Goal: Task Accomplishment & Management: Use online tool/utility

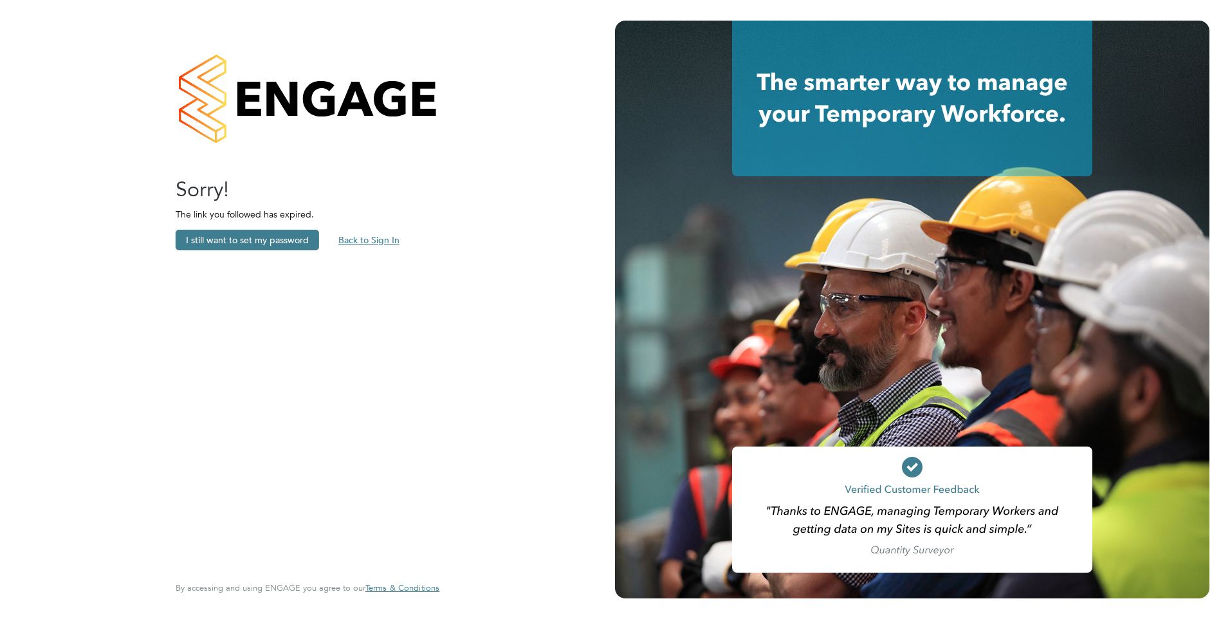
click at [365, 241] on button "Back to Sign In" at bounding box center [369, 240] width 82 height 21
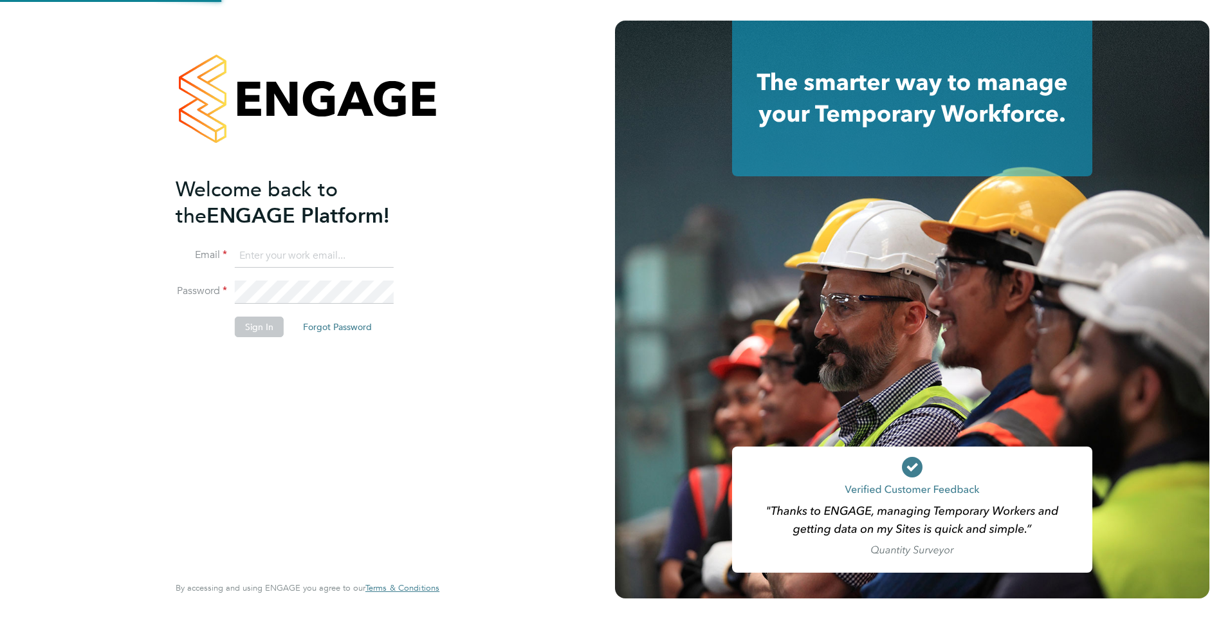
type input "clare.hayes@thebestconnection.co.uk"
click at [259, 324] on button "Sign In" at bounding box center [259, 327] width 49 height 21
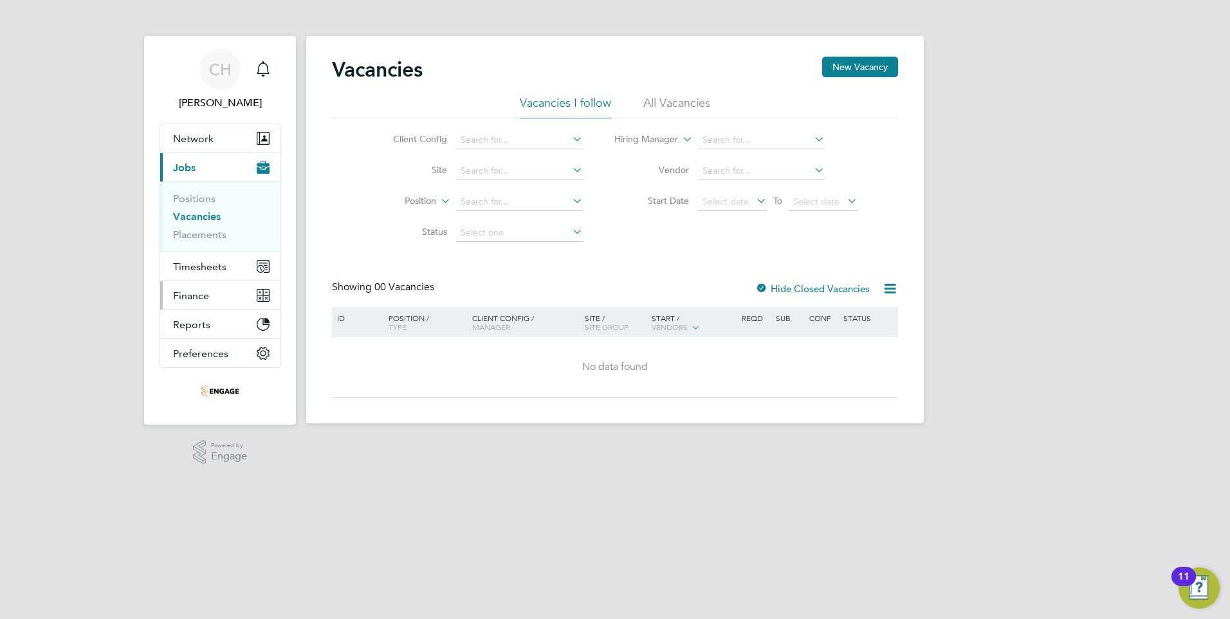
click at [185, 293] on span "Finance" at bounding box center [191, 296] width 36 height 12
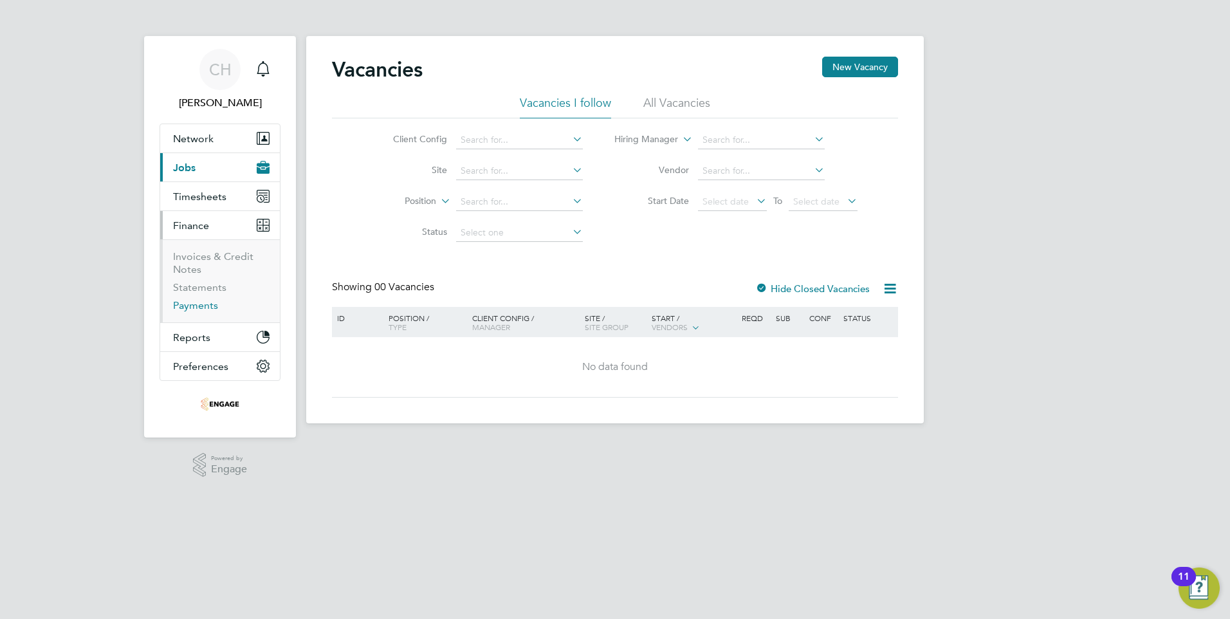
click at [195, 310] on link "Payments" at bounding box center [195, 305] width 45 height 12
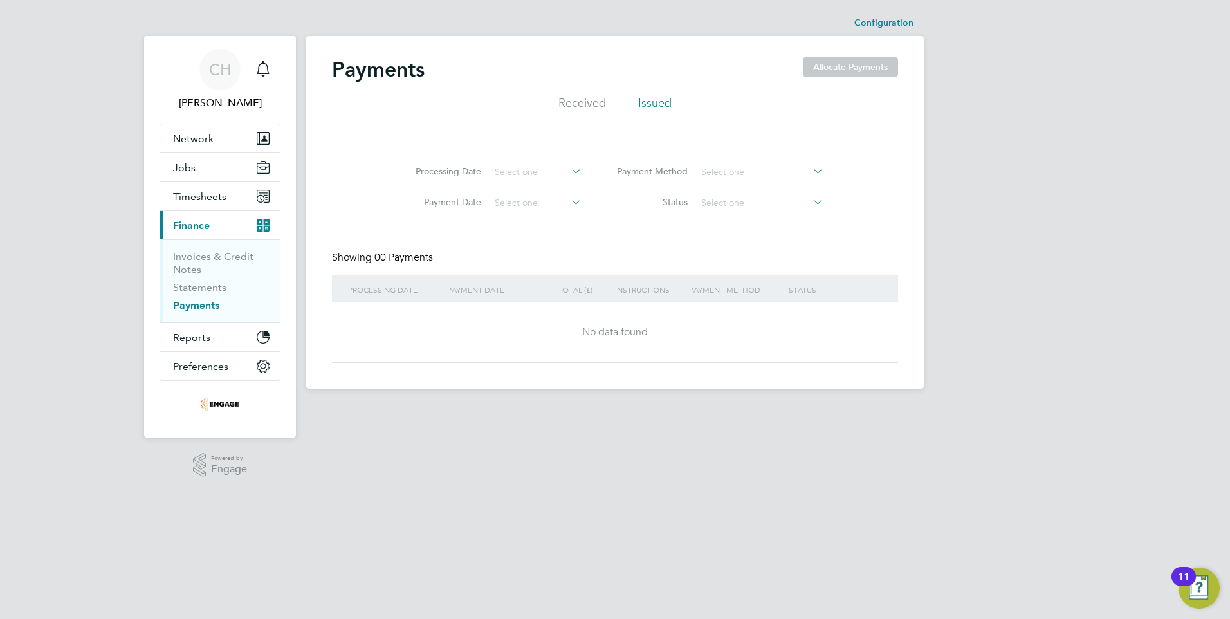
click at [569, 172] on icon at bounding box center [569, 171] width 0 height 18
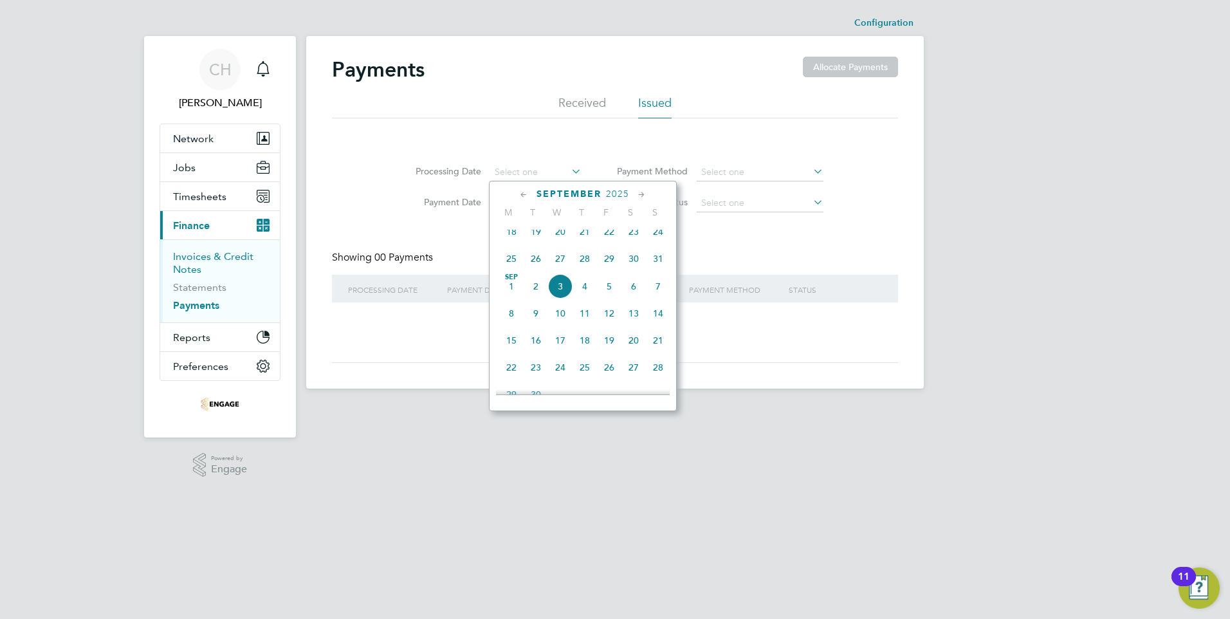
click at [190, 257] on link "Invoices & Credit Notes" at bounding box center [213, 262] width 80 height 25
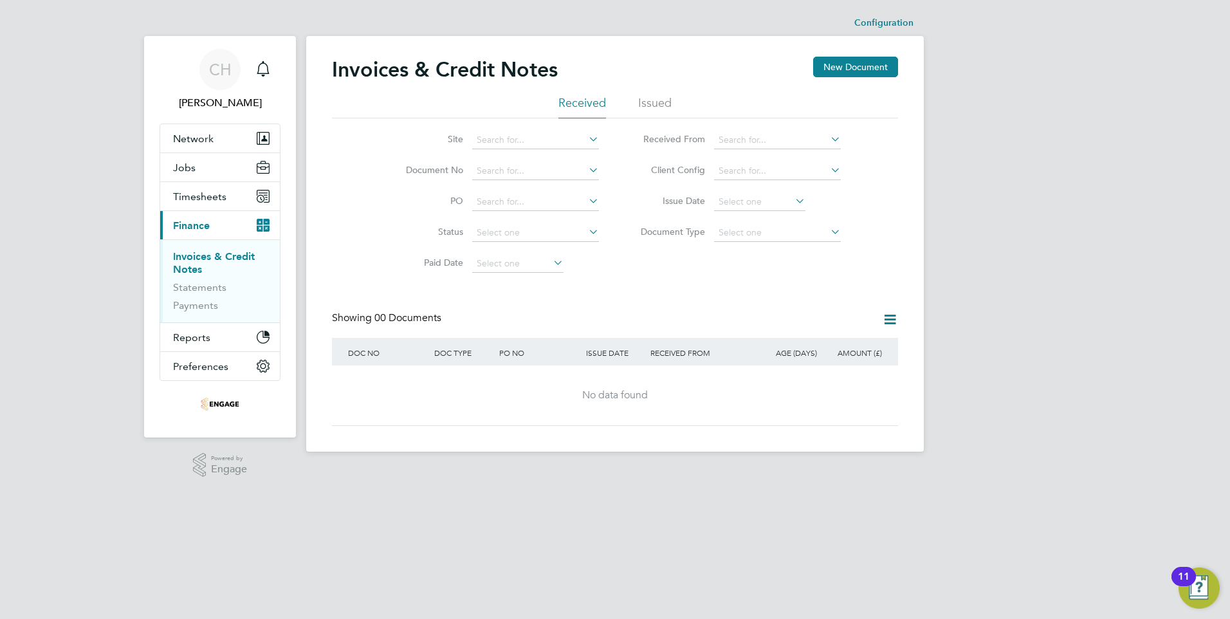
click at [586, 142] on icon at bounding box center [586, 139] width 0 height 18
click at [828, 138] on icon at bounding box center [828, 139] width 0 height 18
click at [795, 155] on li "The Best Connection Group Limited" at bounding box center [793, 157] width 158 height 17
type input "The Best Connection Group Limited"
click at [793, 201] on icon at bounding box center [793, 201] width 0 height 18
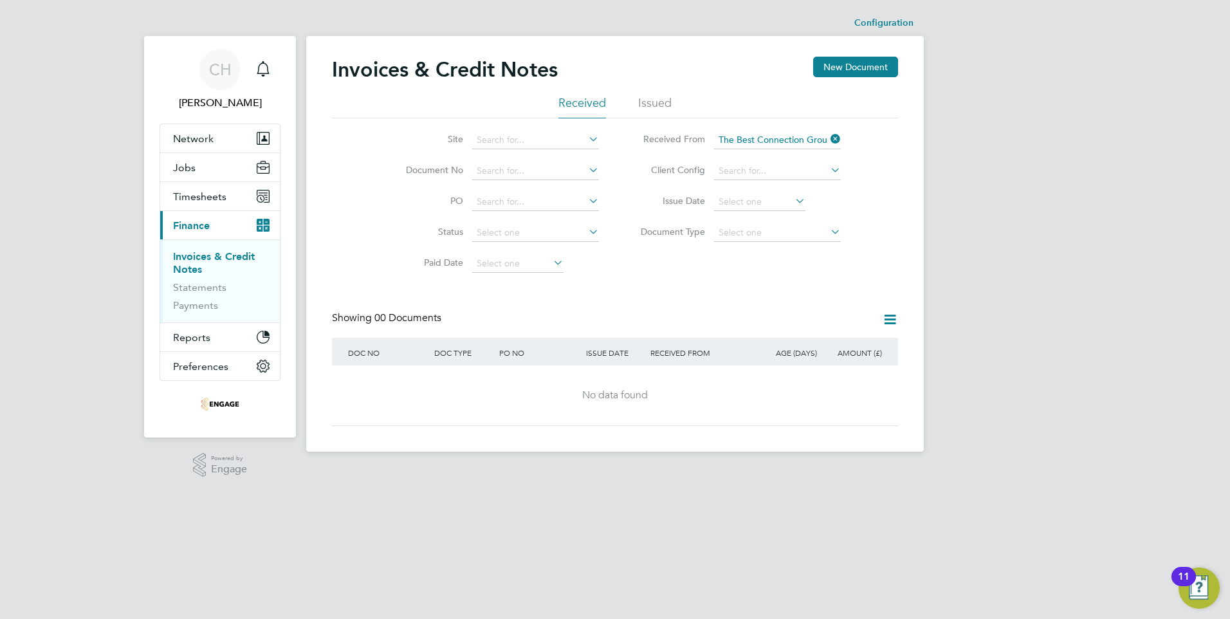
scroll to position [390, 0]
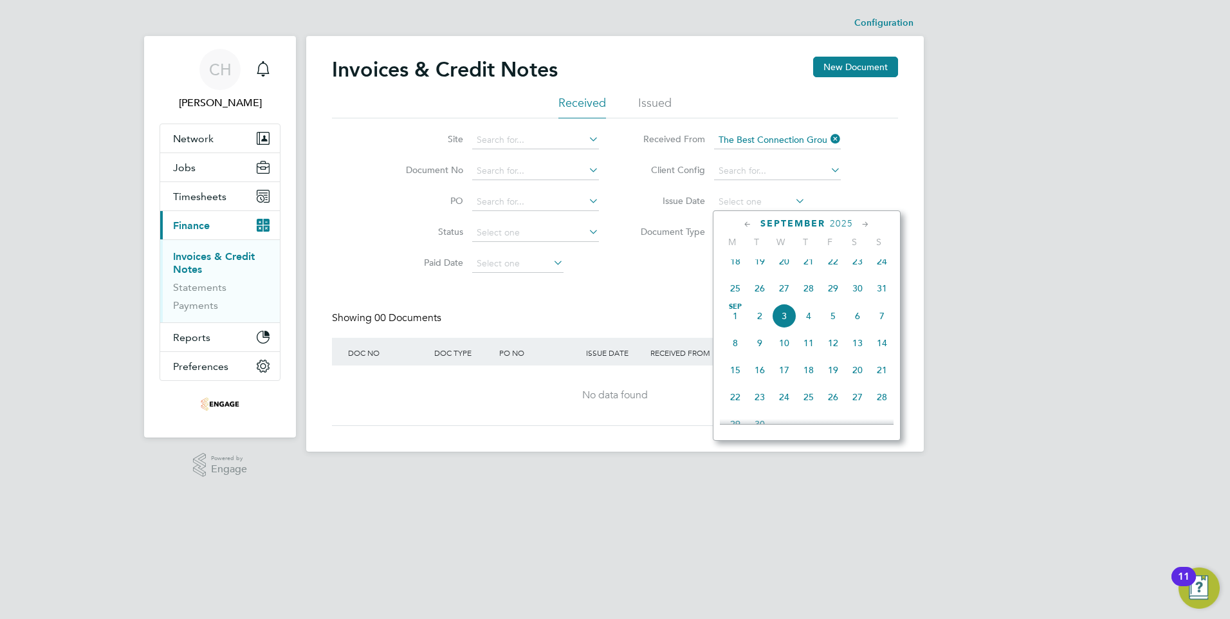
click at [730, 323] on span "[DATE]" at bounding box center [735, 316] width 24 height 24
type input "[DATE]"
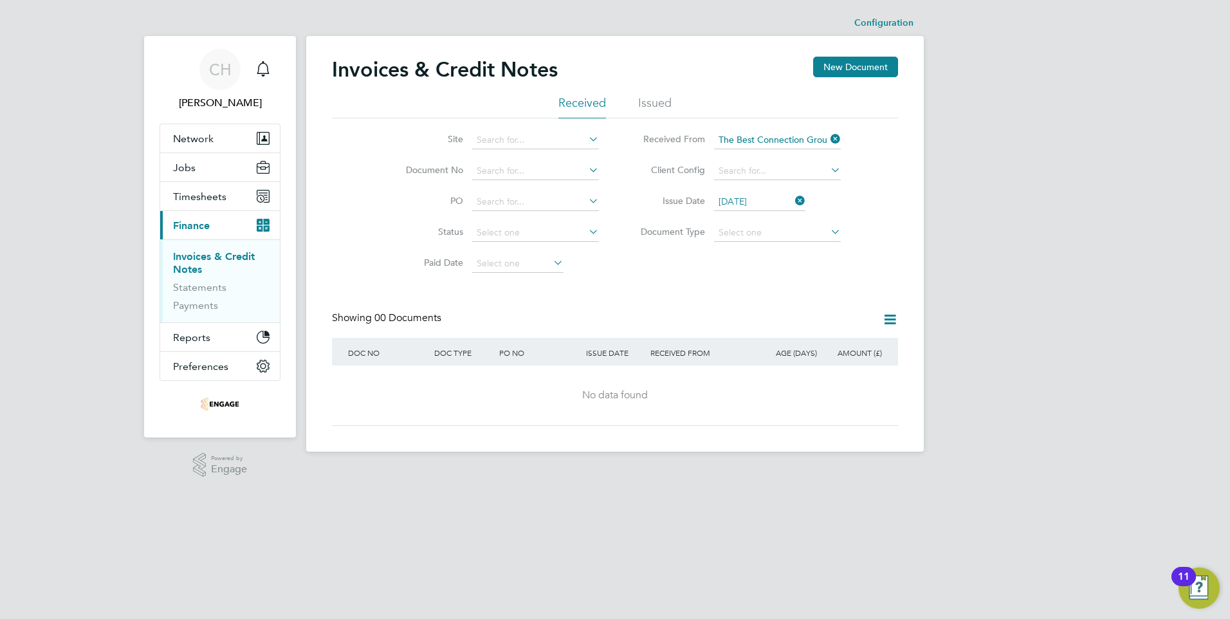
click at [828, 229] on icon at bounding box center [828, 232] width 0 height 18
click at [828, 232] on icon at bounding box center [828, 232] width 0 height 18
click at [192, 340] on span "Reports" at bounding box center [191, 337] width 37 height 12
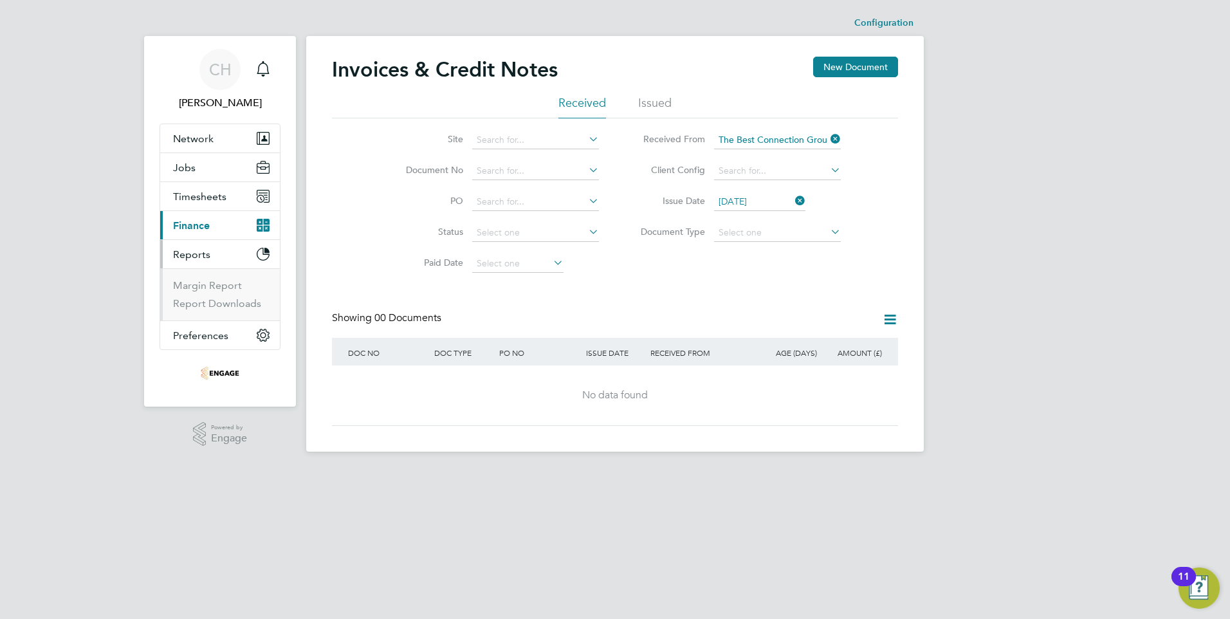
click at [190, 221] on span "Finance" at bounding box center [191, 225] width 37 height 12
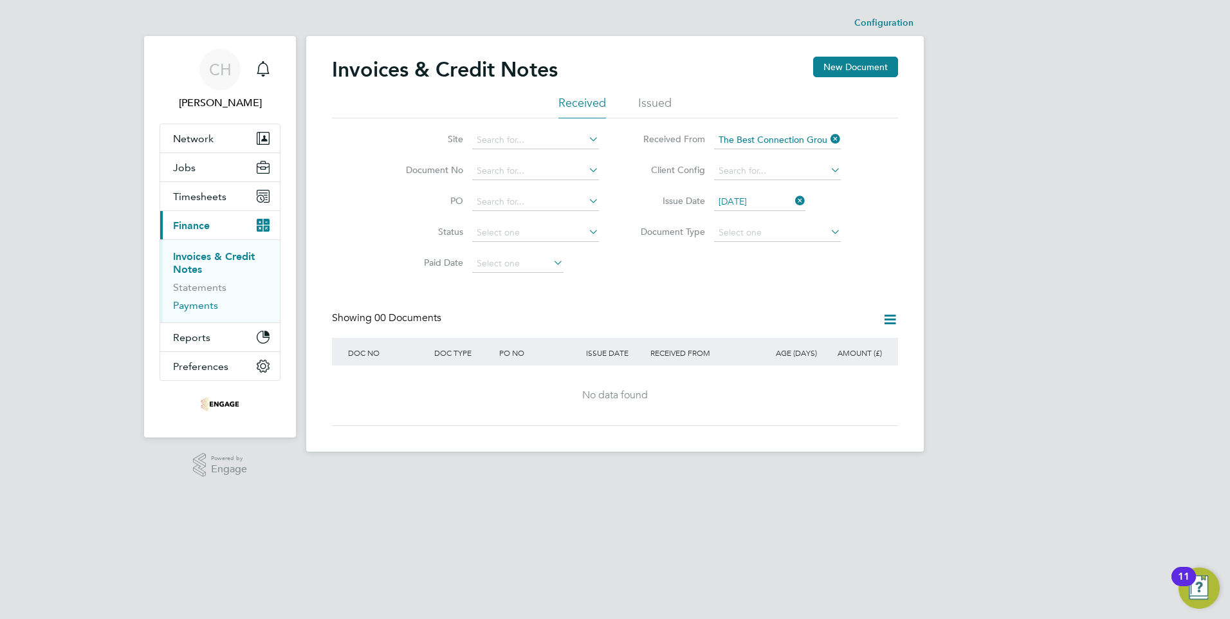
click at [182, 309] on link "Payments" at bounding box center [195, 305] width 45 height 12
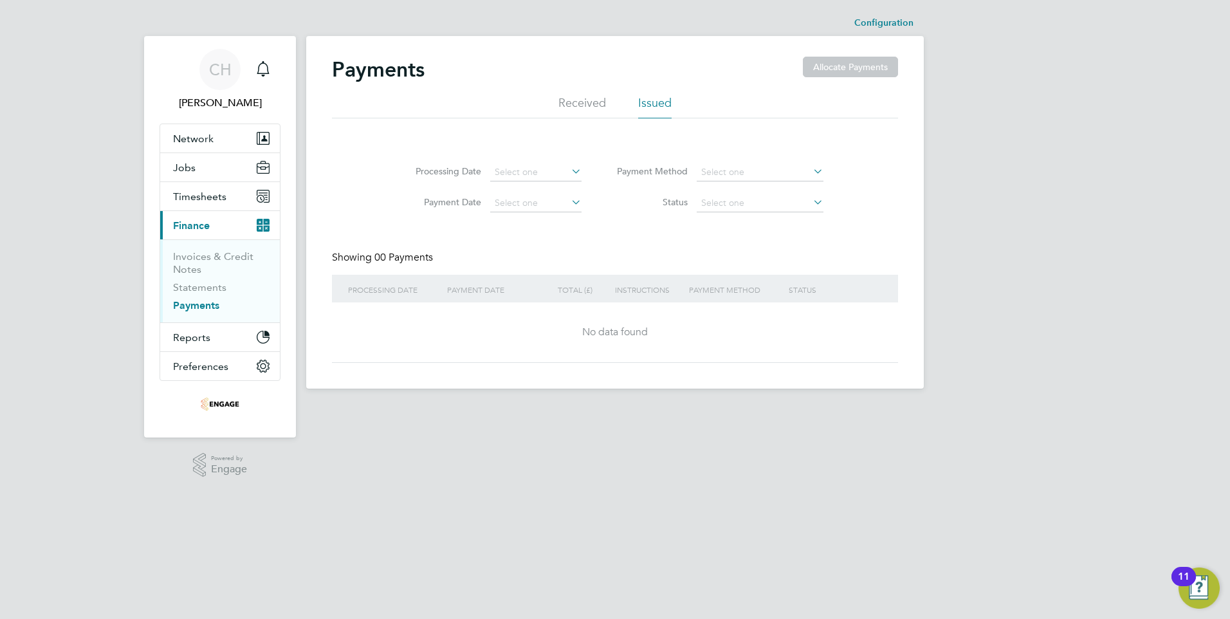
click at [569, 171] on icon at bounding box center [569, 171] width 0 height 18
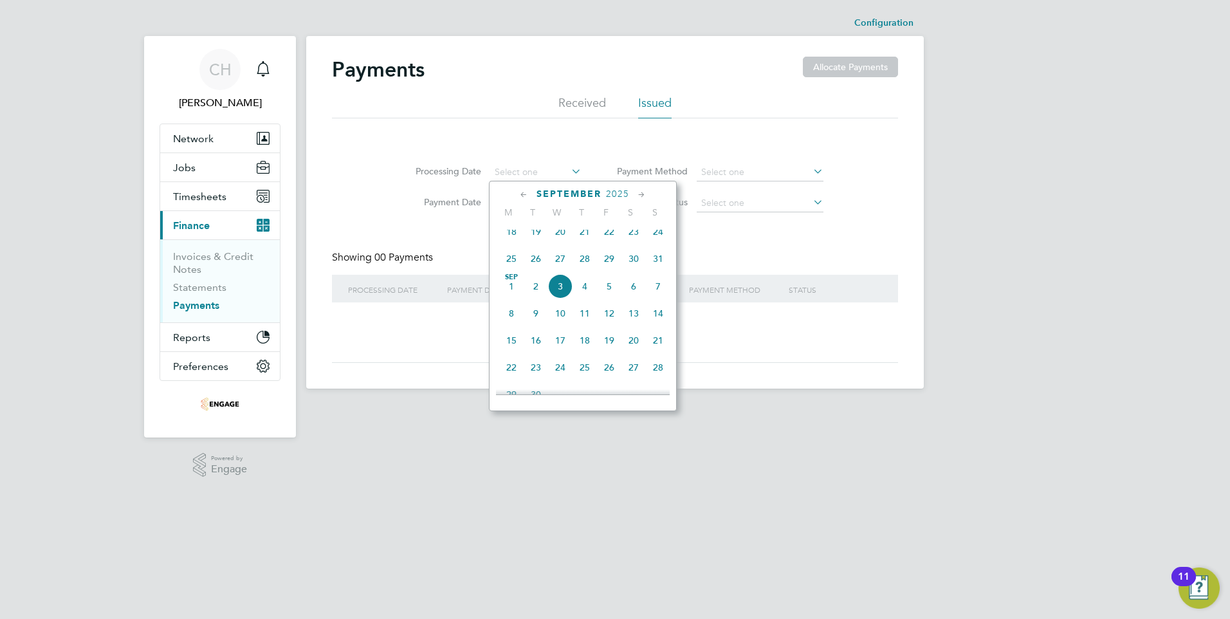
click at [591, 151] on div "Processing Date Payment Date Payment Method Status" at bounding box center [615, 185] width 566 height 68
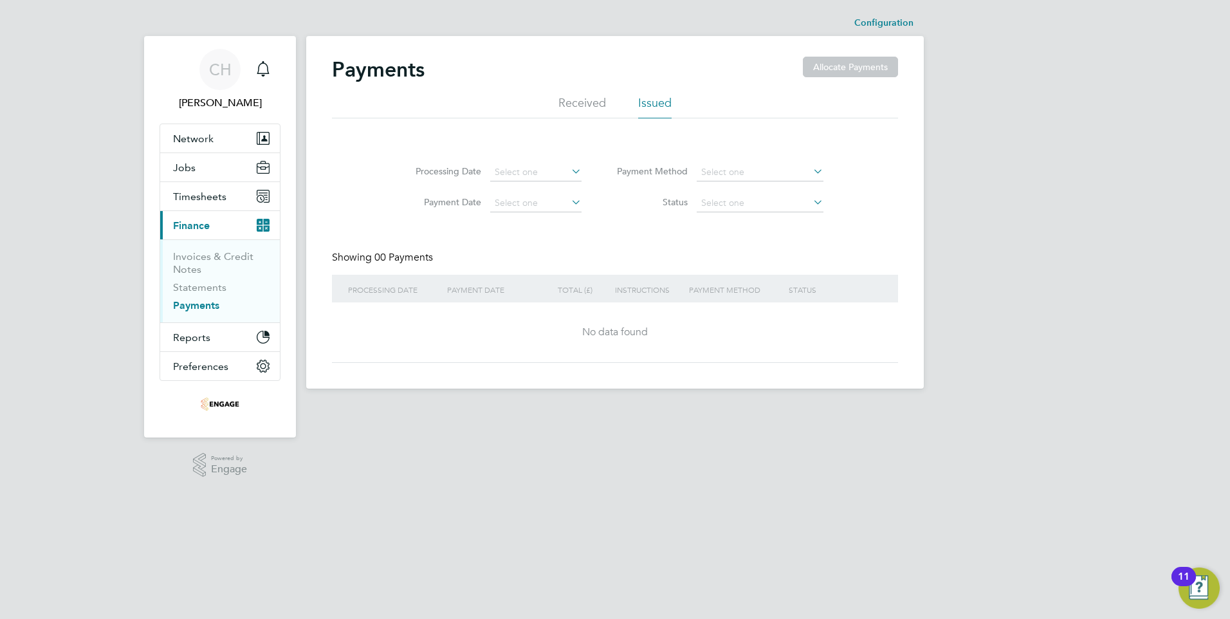
click at [585, 95] on li "Received" at bounding box center [583, 106] width 48 height 23
click at [580, 103] on li "Received" at bounding box center [583, 106] width 48 height 23
click at [658, 101] on li "Issued" at bounding box center [654, 106] width 33 height 23
